Goal: Information Seeking & Learning: Learn about a topic

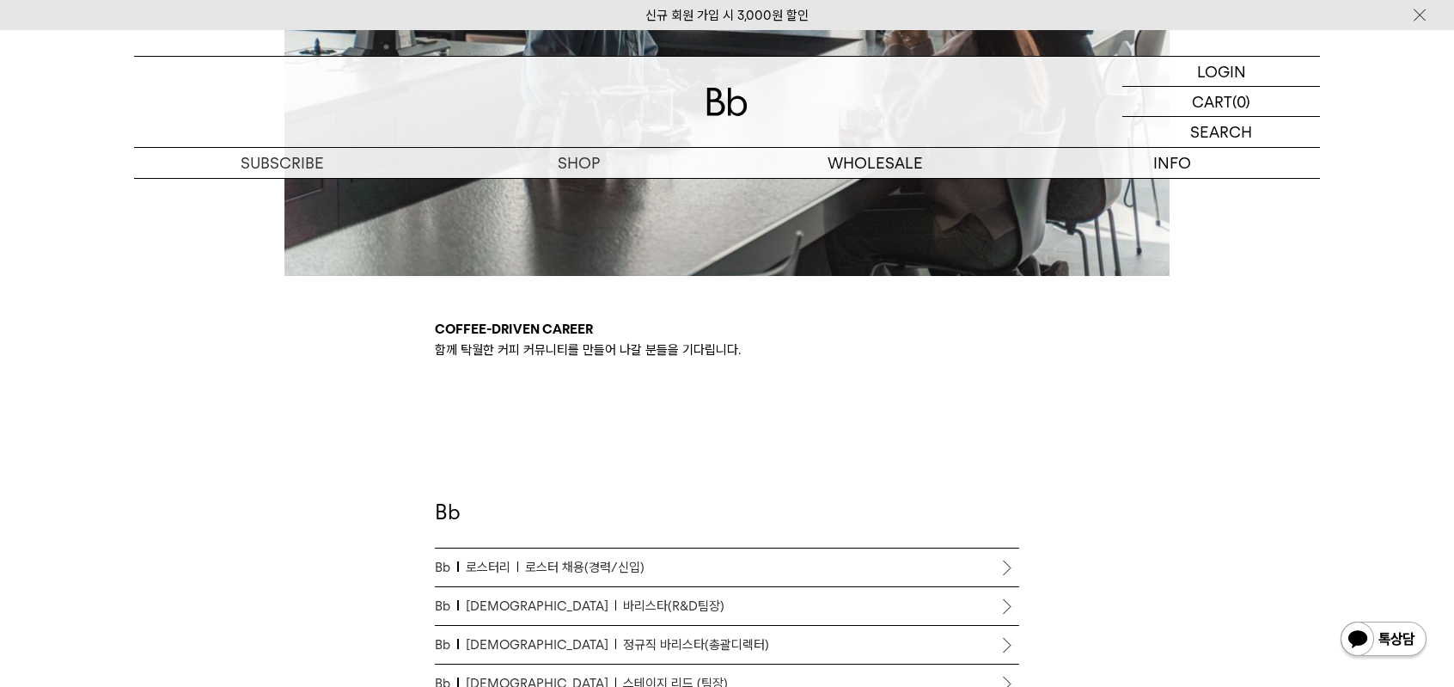
scroll to position [773, 0]
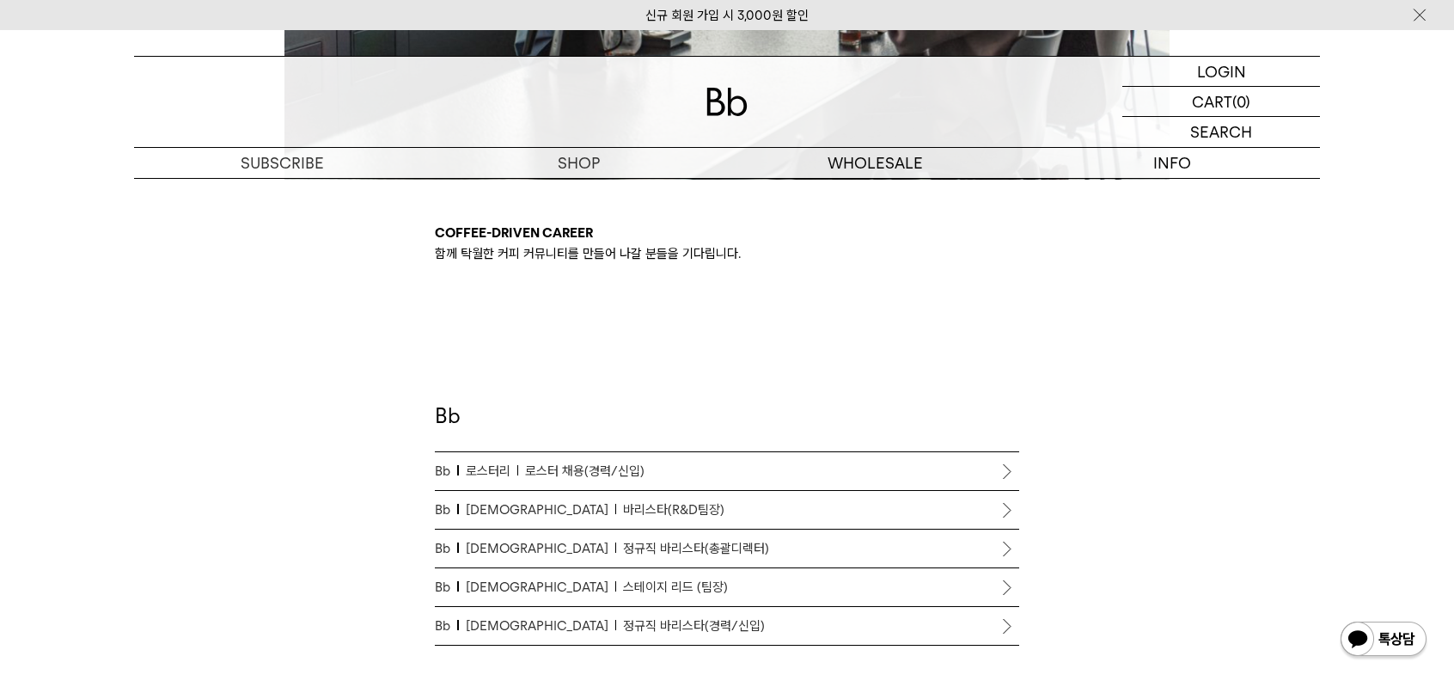
click at [564, 461] on span "로스터 채용(경력/신입)" at bounding box center [584, 471] width 119 height 21
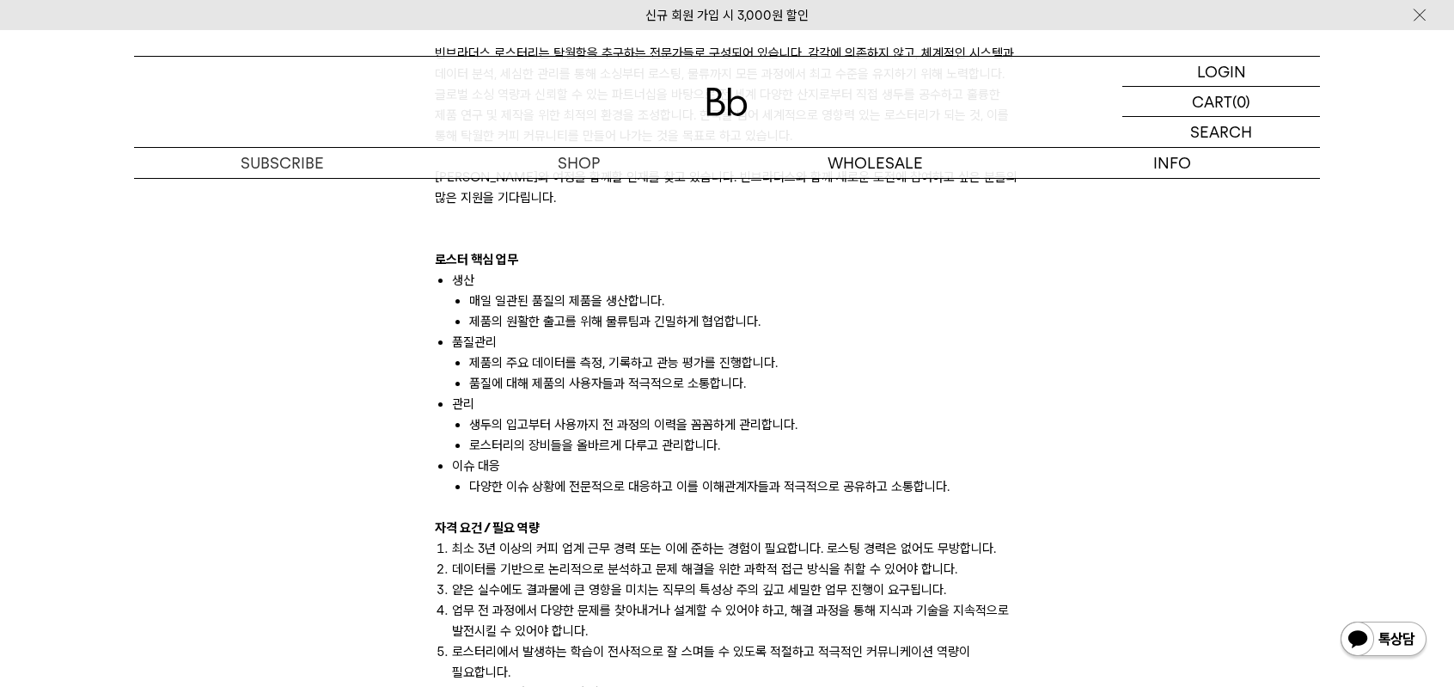
scroll to position [1031, 0]
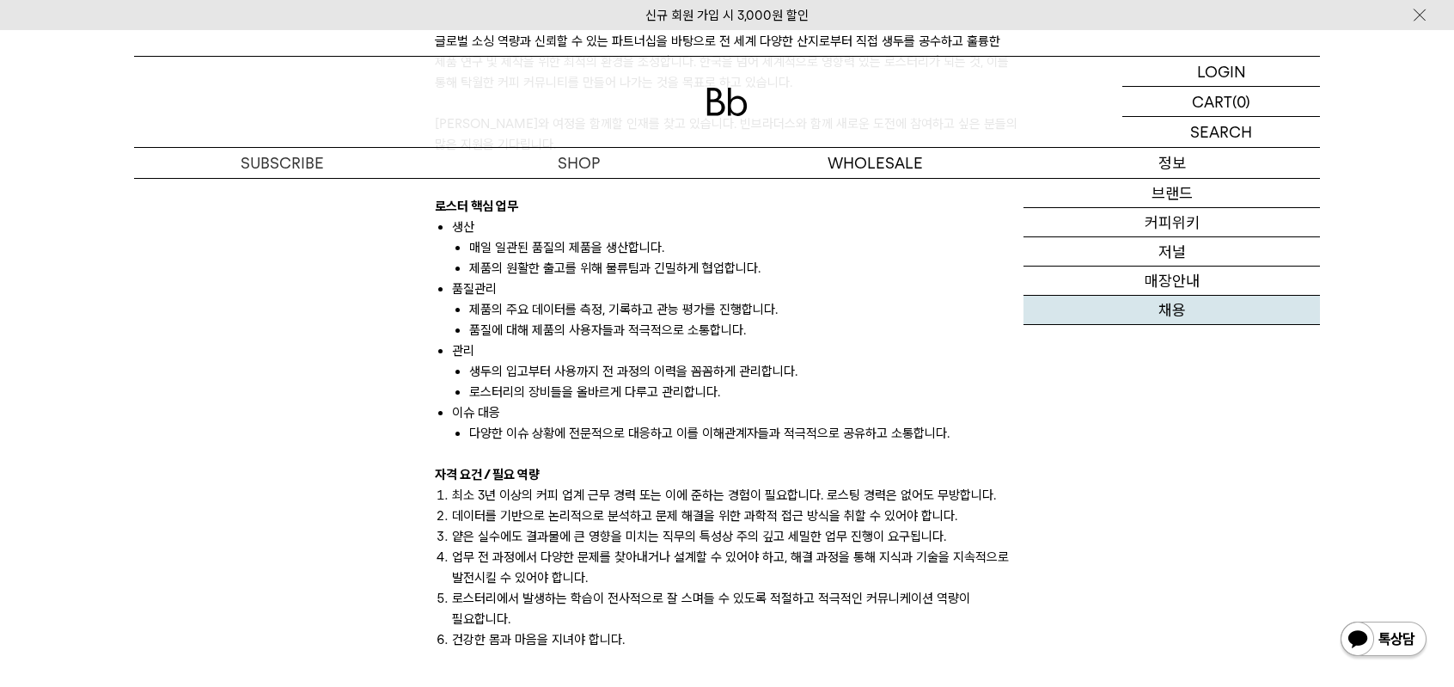
click at [1155, 304] on link "채용" at bounding box center [1172, 310] width 296 height 29
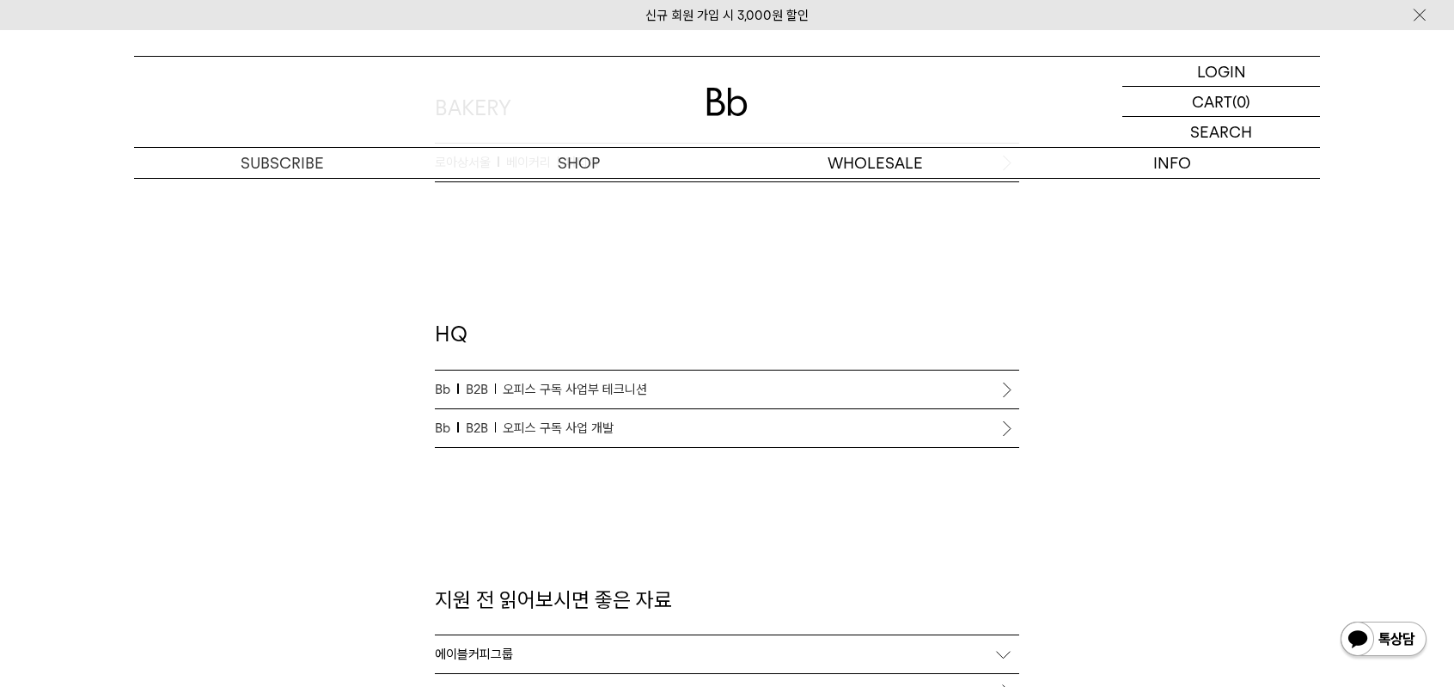
scroll to position [1547, 0]
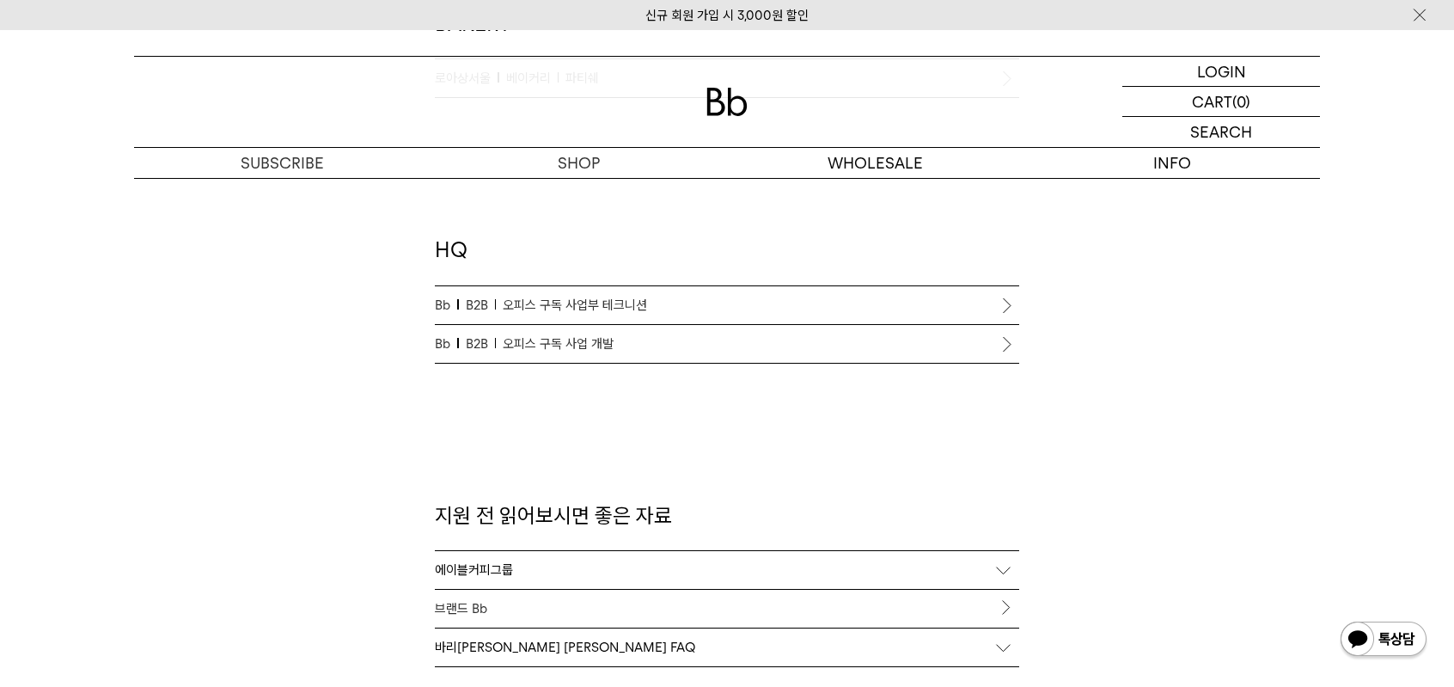
click at [585, 309] on span "오피스 구독 사업부 테크니션" at bounding box center [575, 305] width 144 height 21
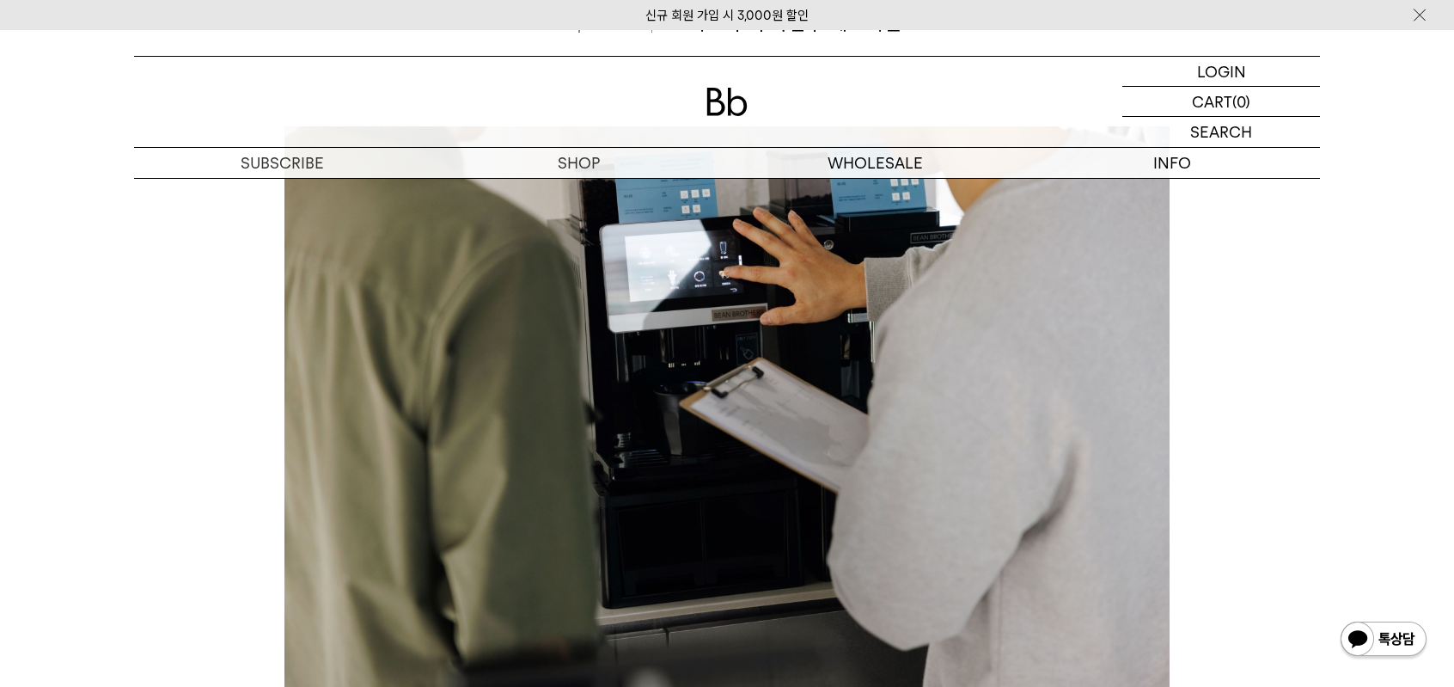
scroll to position [687, 0]
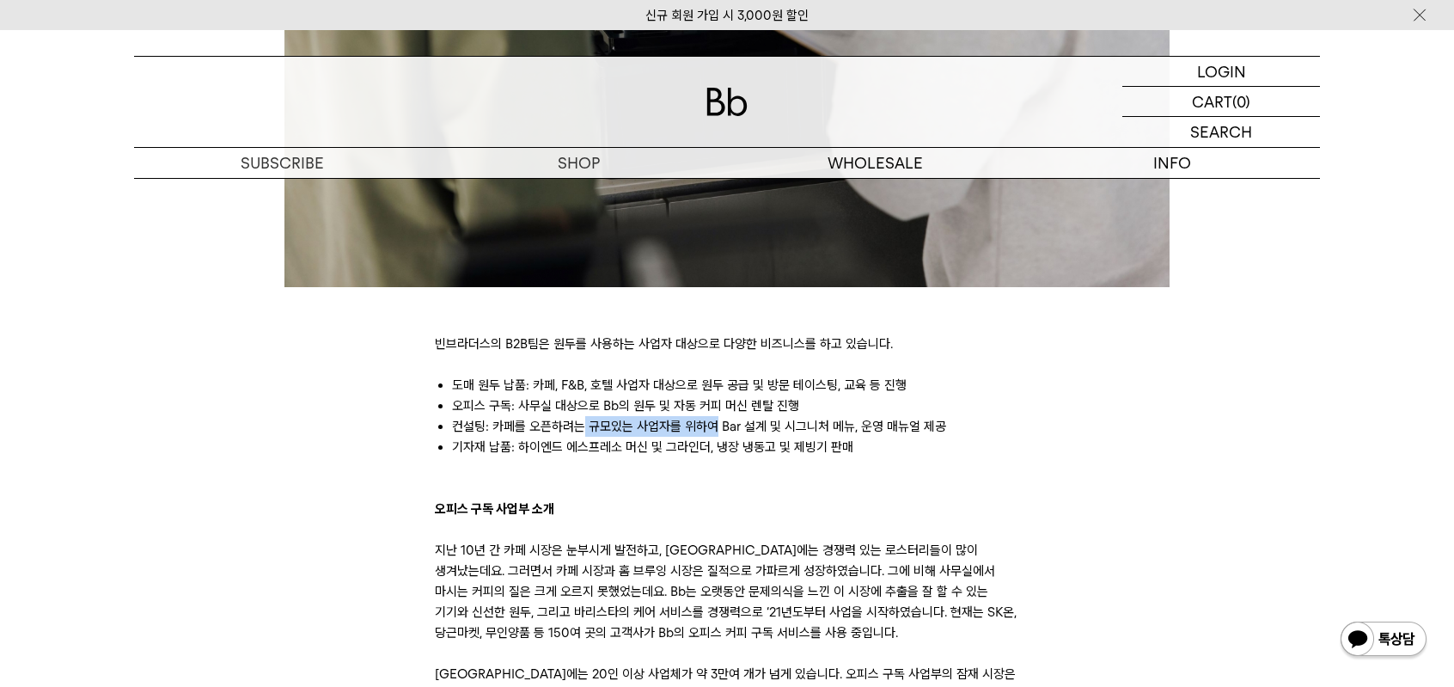
drag, startPoint x: 580, startPoint y: 418, endPoint x: 714, endPoint y: 425, distance: 134.3
click at [714, 425] on li "컨설팅: 카페를 오픈하려는 규모있는 사업자를 위하여 Bar 설계 및 시그니처 메뉴, 운영 매뉴얼 제공" at bounding box center [735, 426] width 567 height 21
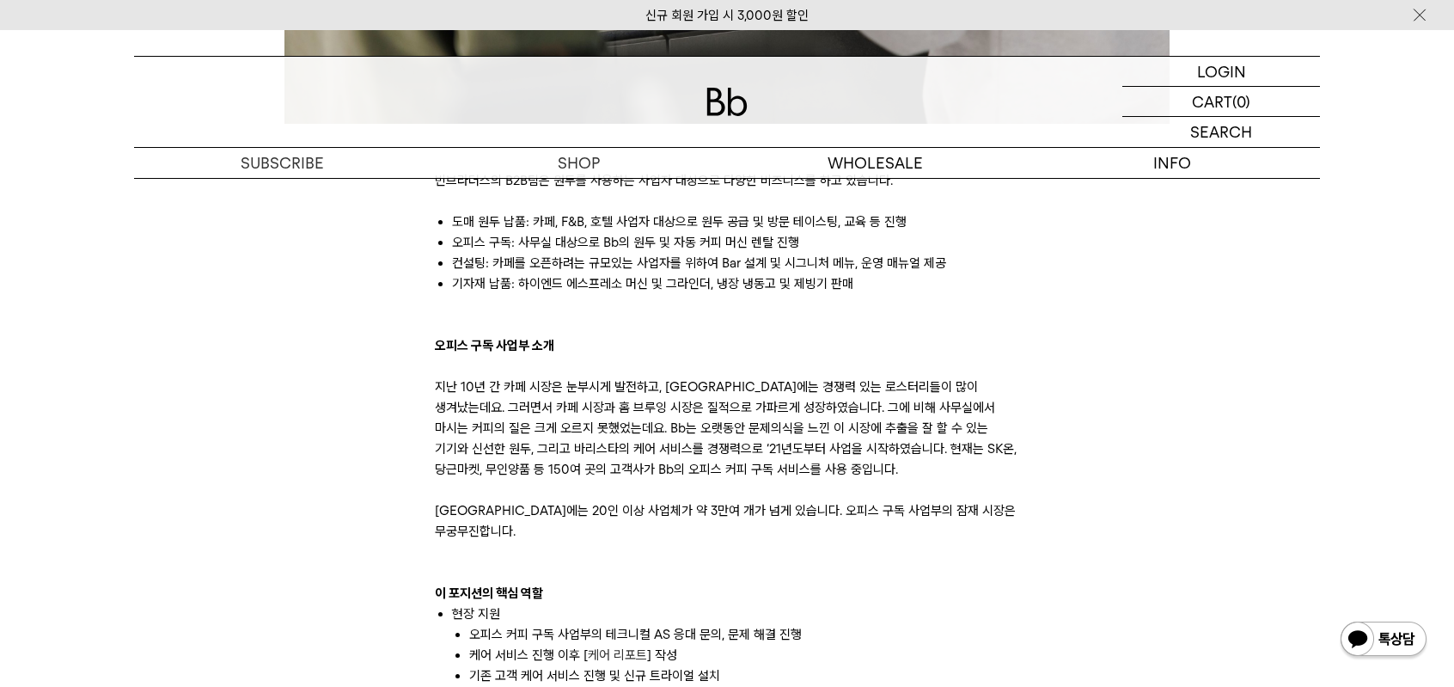
scroll to position [859, 0]
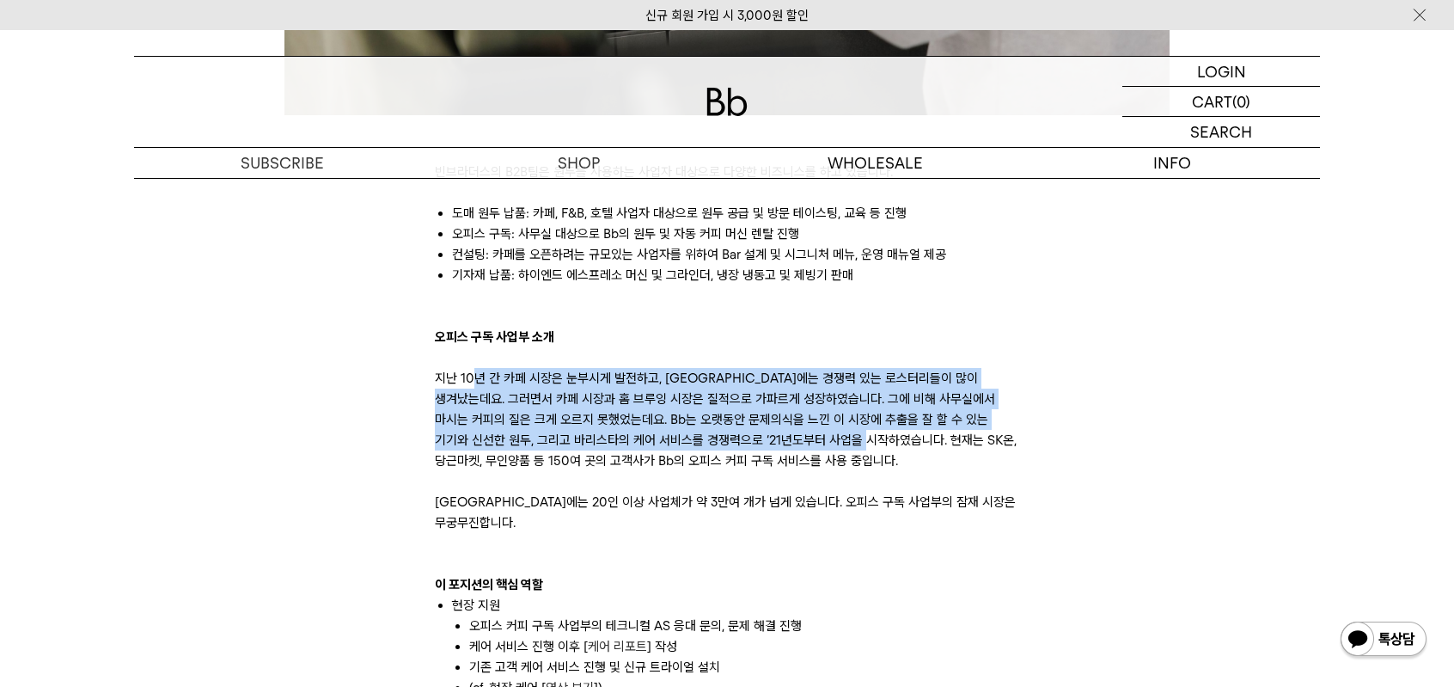
drag, startPoint x: 477, startPoint y: 383, endPoint x: 799, endPoint y: 437, distance: 326.8
click at [799, 437] on p "지난 10년 간 카페 시장은 눈부시게 발전하고, [GEOGRAPHIC_DATA]에는 경쟁력 있는 로스터리들이 많이 생겨났는데요. 그러면서 카페…" at bounding box center [727, 450] width 584 height 165
click at [799, 437] on p "지난 10년 간 카페 시장은 눈부시게 발전하고, 한국에는 경쟁력 있는 로스터리들이 많이 생겨났는데요. 그러면서 카페 시장과 홈 브루잉 시장은 …" at bounding box center [727, 450] width 584 height 165
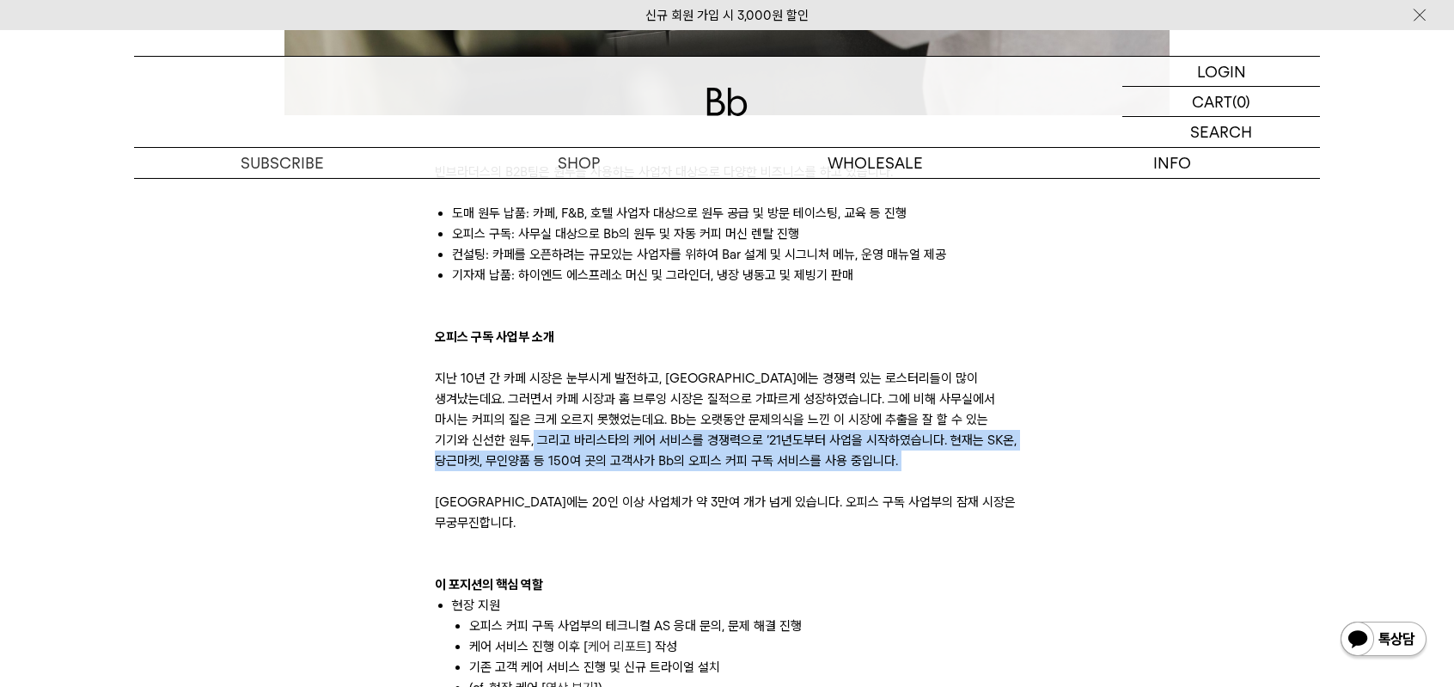
drag, startPoint x: 754, startPoint y: 483, endPoint x: 468, endPoint y: 431, distance: 290.1
click at [468, 431] on p "지난 10년 간 카페 시장은 눈부시게 발전하고, 한국에는 경쟁력 있는 로스터리들이 많이 생겨났는데요. 그러면서 카페 시장과 홈 브루잉 시장은 …" at bounding box center [727, 450] width 584 height 165
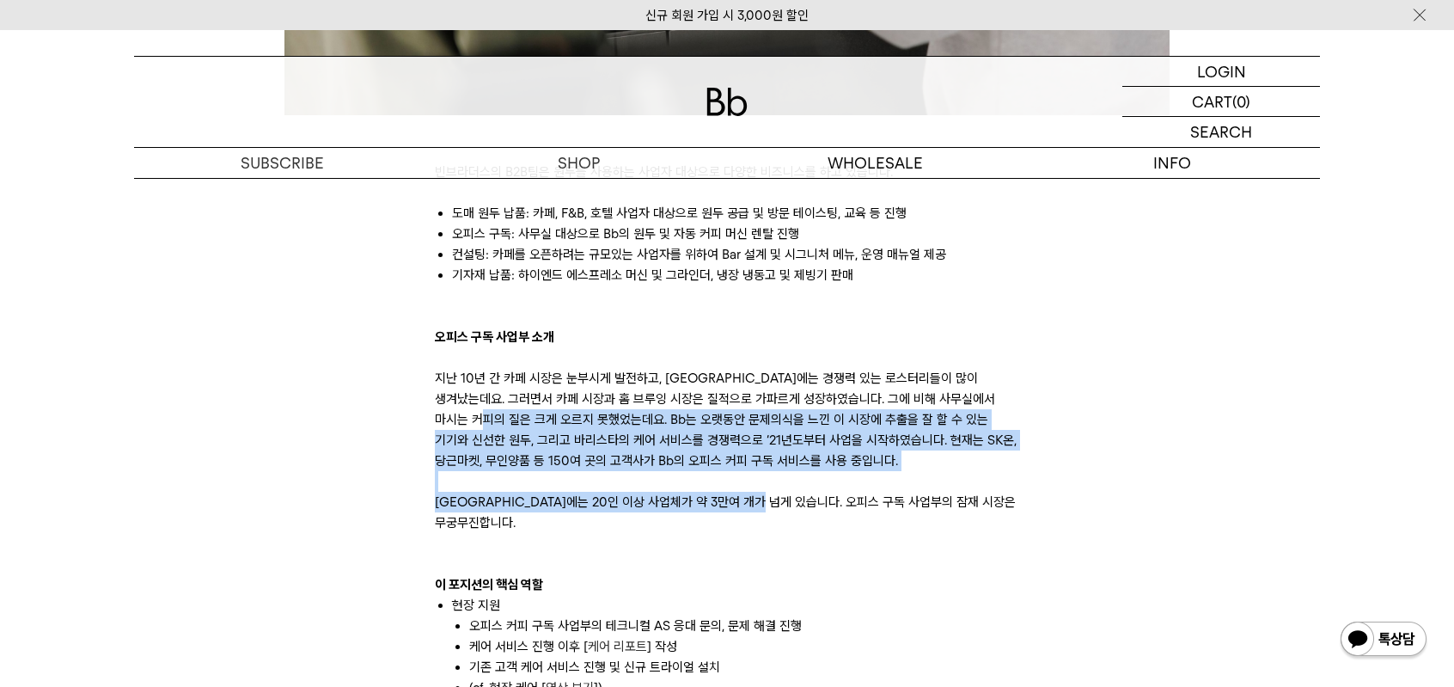
drag, startPoint x: 460, startPoint y: 420, endPoint x: 785, endPoint y: 497, distance: 333.7
click at [785, 497] on p "지난 10년 간 카페 시장은 눈부시게 발전하고, 한국에는 경쟁력 있는 로스터리들이 많이 생겨났는데요. 그러면서 카페 시장과 홈 브루잉 시장은 …" at bounding box center [727, 450] width 584 height 165
click at [793, 473] on p "지난 10년 간 카페 시장은 눈부시게 발전하고, 한국에는 경쟁력 있는 로스터리들이 많이 생겨났는데요. 그러면서 카페 시장과 홈 브루잉 시장은 …" at bounding box center [727, 450] width 584 height 165
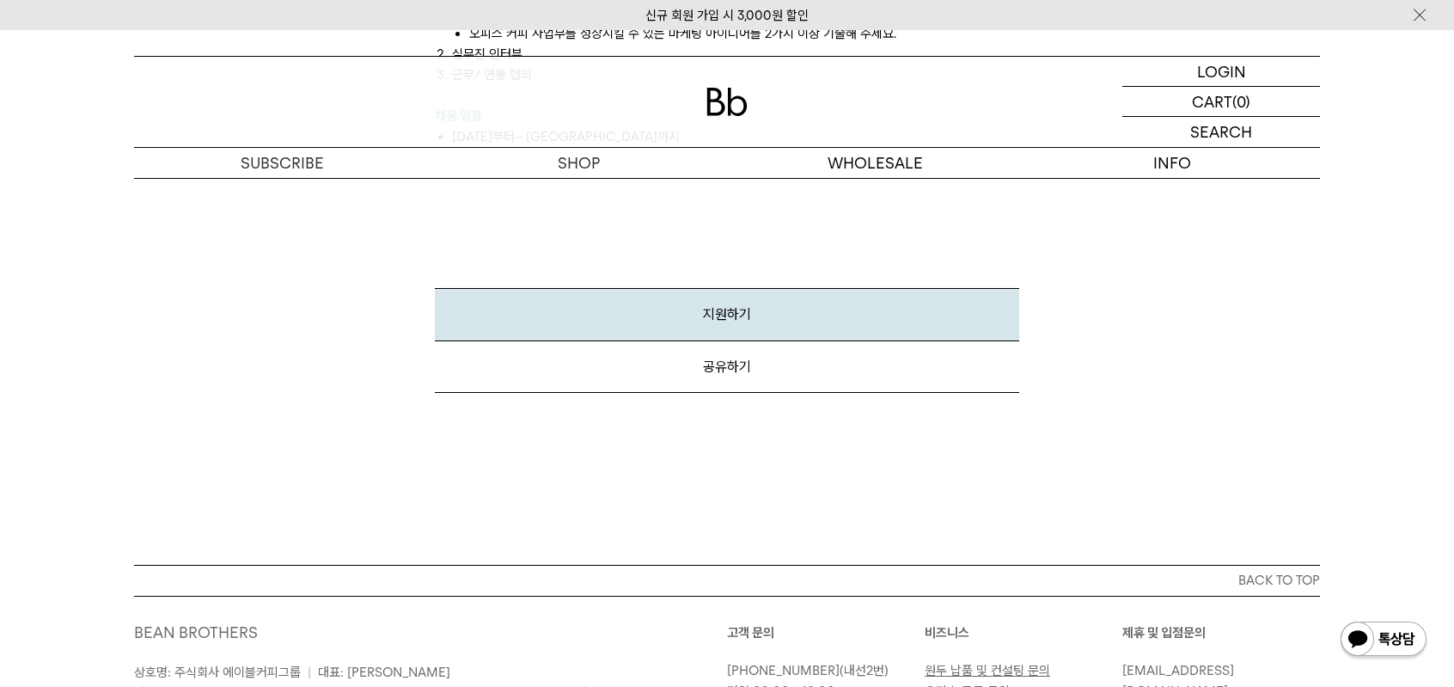
scroll to position [2148, 0]
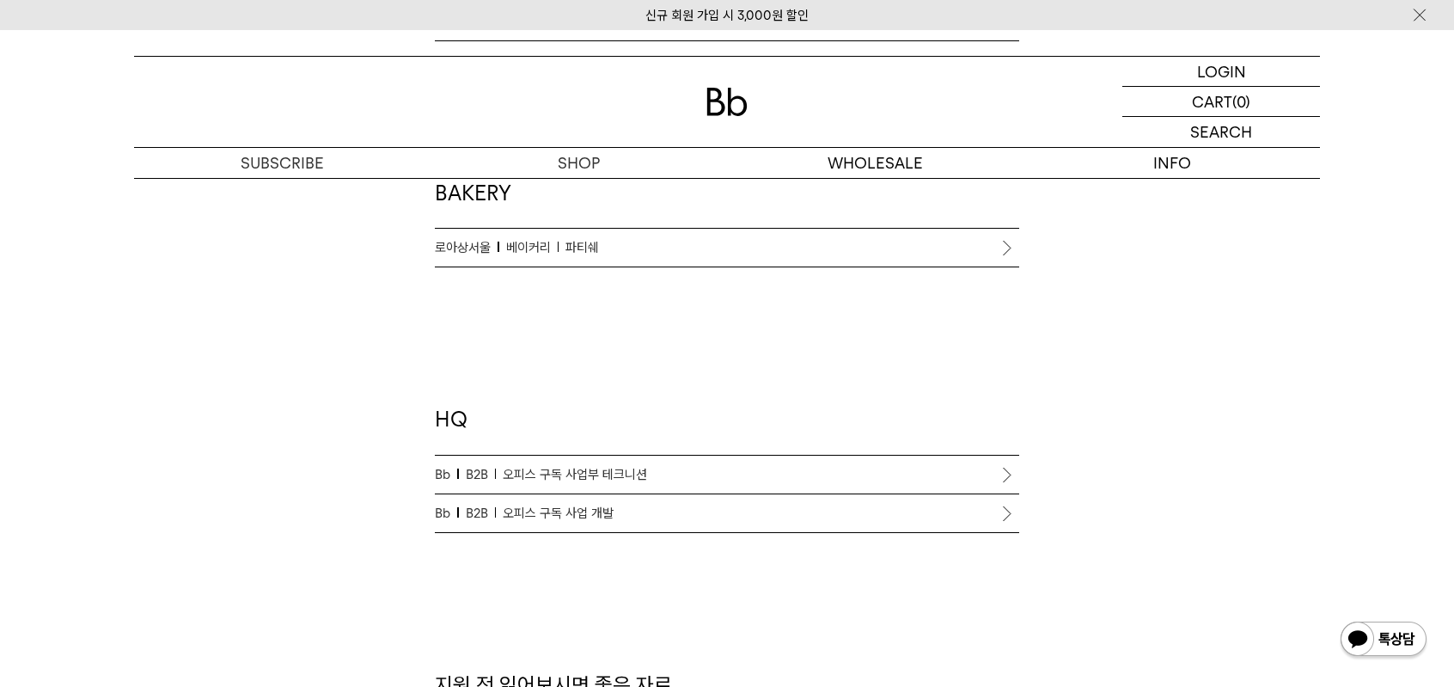
scroll to position [1375, 0]
click at [584, 510] on span "오피스 구독 사업 개발" at bounding box center [558, 515] width 111 height 21
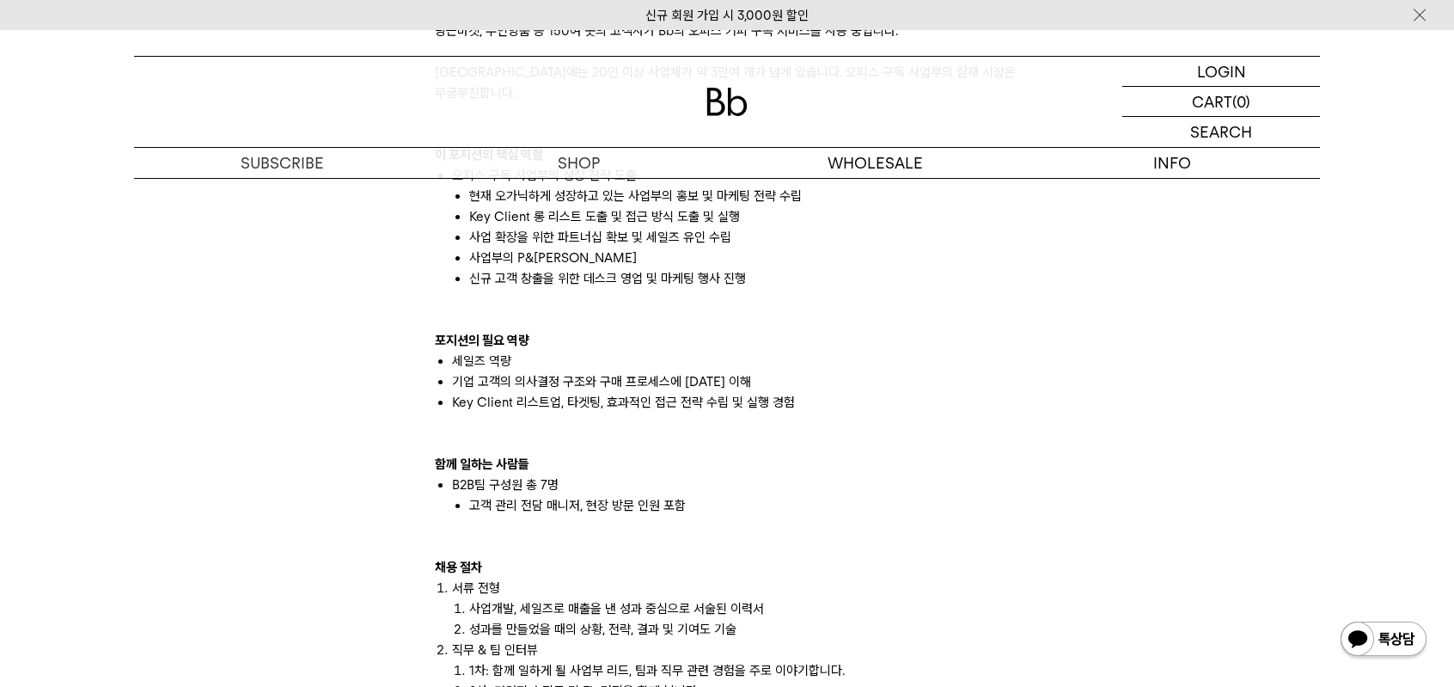
scroll to position [1461, 0]
